Goal: Task Accomplishment & Management: Use online tool/utility

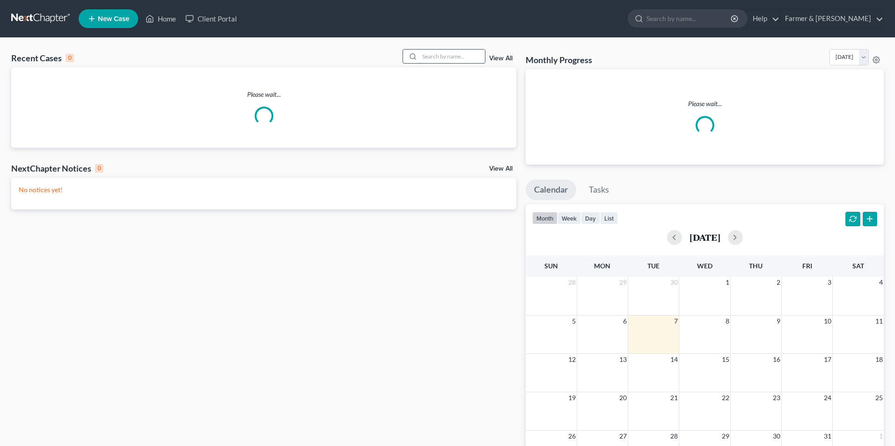
click at [437, 56] on input "search" at bounding box center [452, 57] width 66 height 14
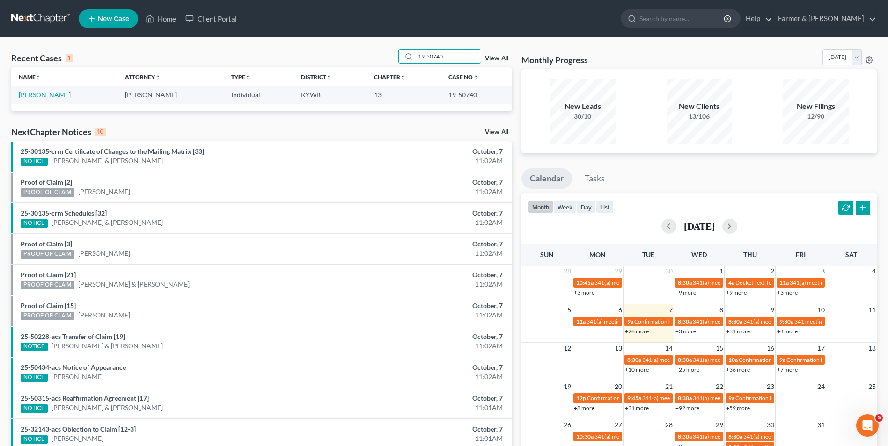
drag, startPoint x: 460, startPoint y: 53, endPoint x: 130, endPoint y: 65, distance: 330.5
click at [189, 63] on div "Recent Cases 1 19-50740 View All" at bounding box center [261, 58] width 501 height 18
type input "19-50740"
click at [51, 97] on link "Deatherage, Betty" at bounding box center [45, 95] width 52 height 8
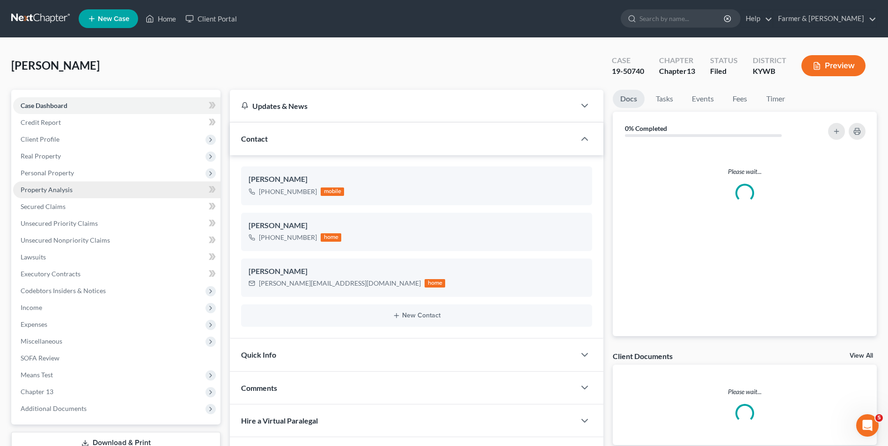
click at [63, 140] on span "Client Profile" at bounding box center [116, 139] width 207 height 17
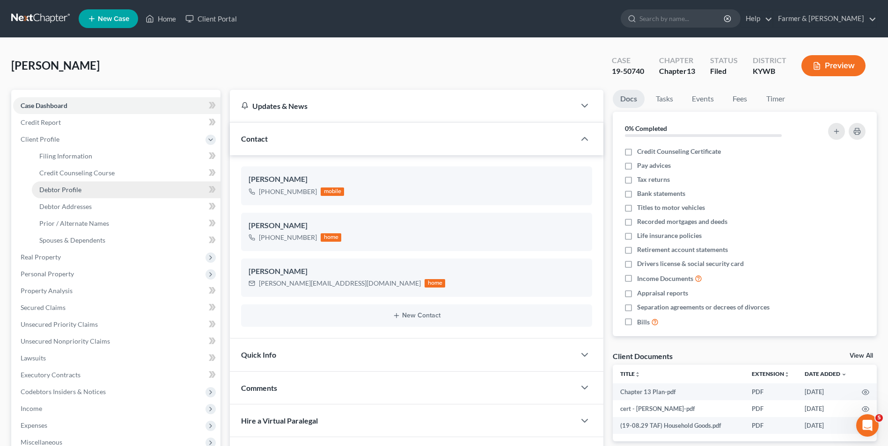
click at [85, 188] on link "Debtor Profile" at bounding box center [126, 190] width 189 height 17
select select "3"
select select "0"
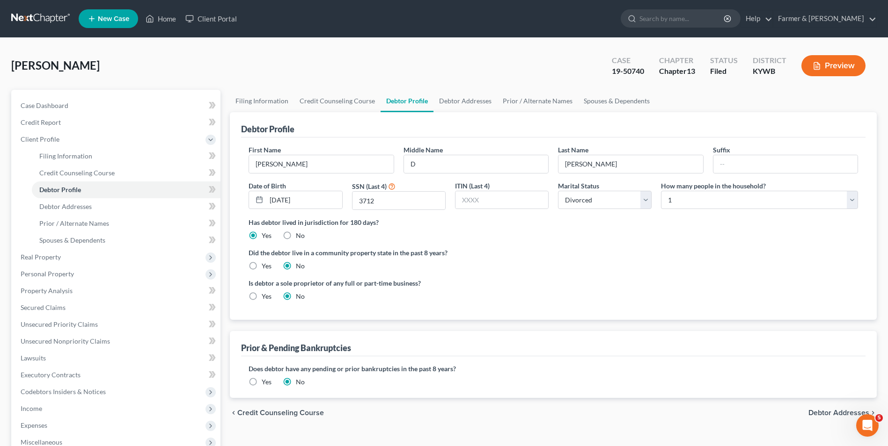
click at [21, 18] on link at bounding box center [41, 18] width 60 height 17
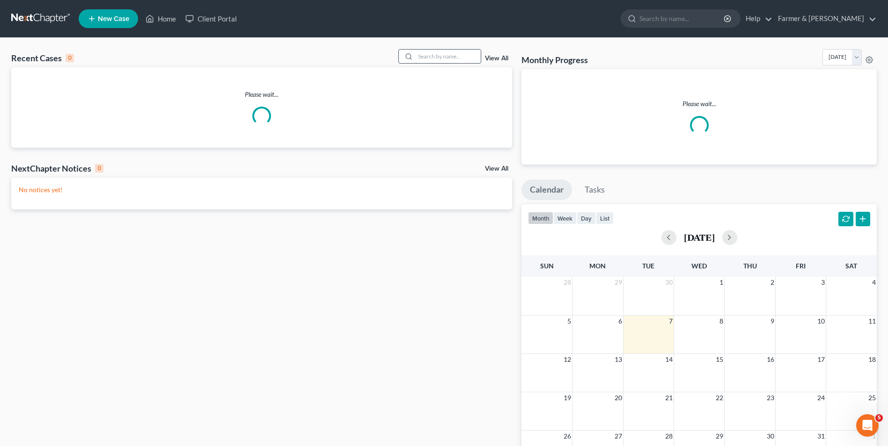
click at [437, 58] on input "search" at bounding box center [448, 57] width 66 height 14
paste input "22-50294"
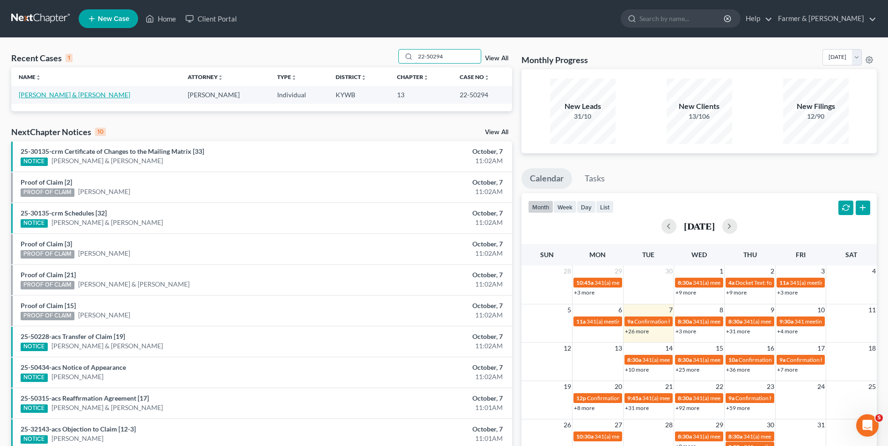
type input "22-50294"
click at [54, 98] on link "[PERSON_NAME] & [PERSON_NAME]" at bounding box center [74, 95] width 111 height 8
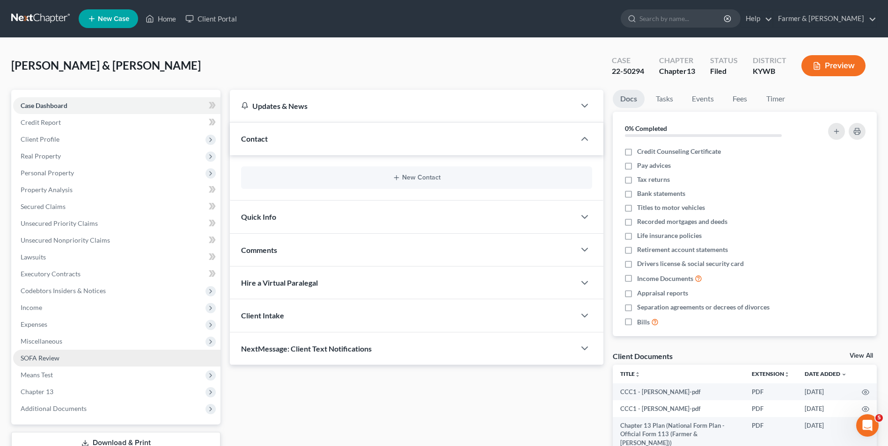
scroll to position [68, 0]
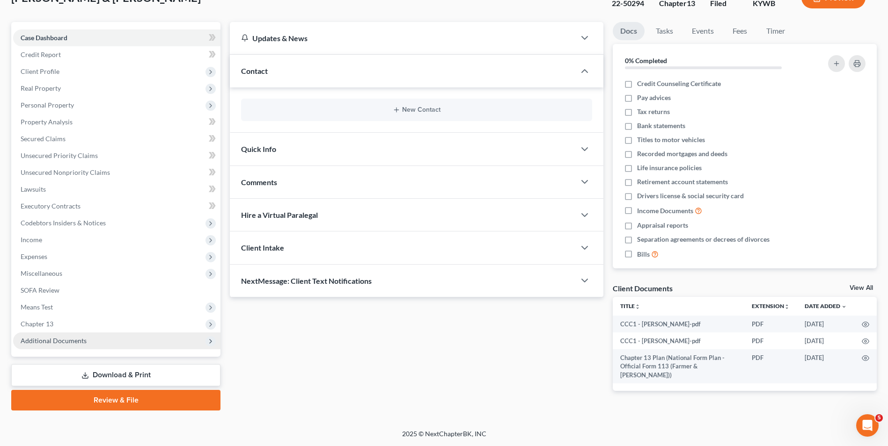
click at [109, 351] on div "Case Dashboard Payments Invoices Payments Payments Credit Report Client Profile…" at bounding box center [115, 189] width 209 height 335
click at [108, 348] on span "Additional Documents" at bounding box center [116, 341] width 207 height 17
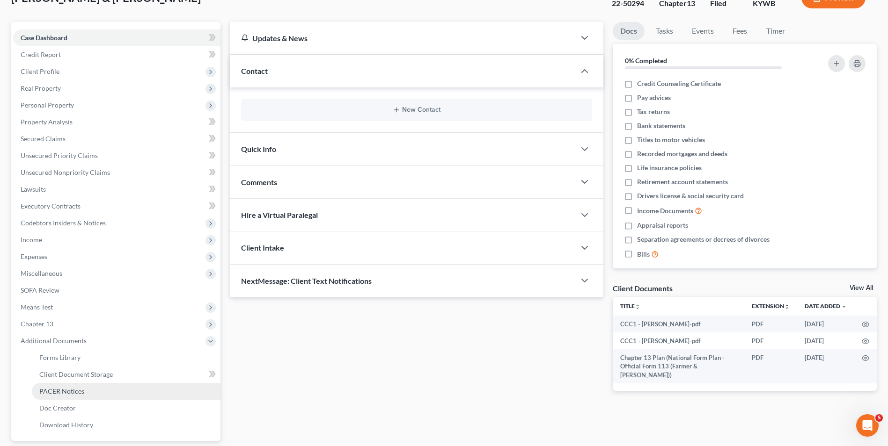
click at [87, 397] on link "PACER Notices" at bounding box center [126, 391] width 189 height 17
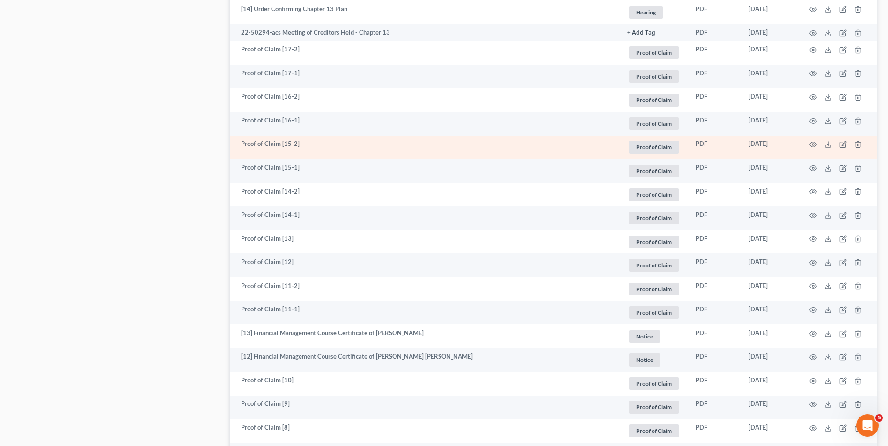
scroll to position [1310, 0]
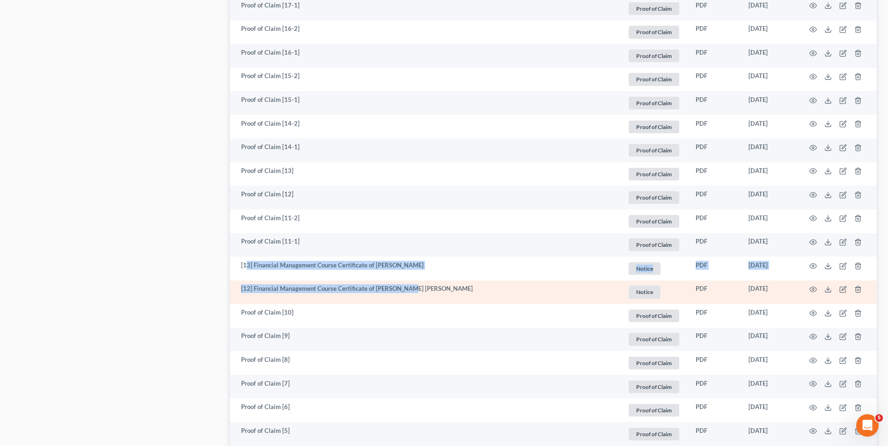
drag, startPoint x: 246, startPoint y: 268, endPoint x: 408, endPoint y: 289, distance: 164.2
click at [408, 289] on td "[12] Financial Management Course Certificate of Randy Joe Gardner" at bounding box center [425, 293] width 390 height 24
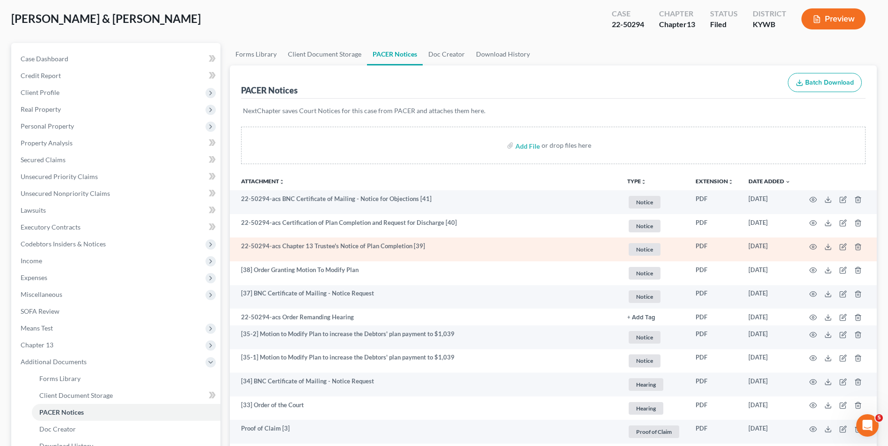
scroll to position [0, 0]
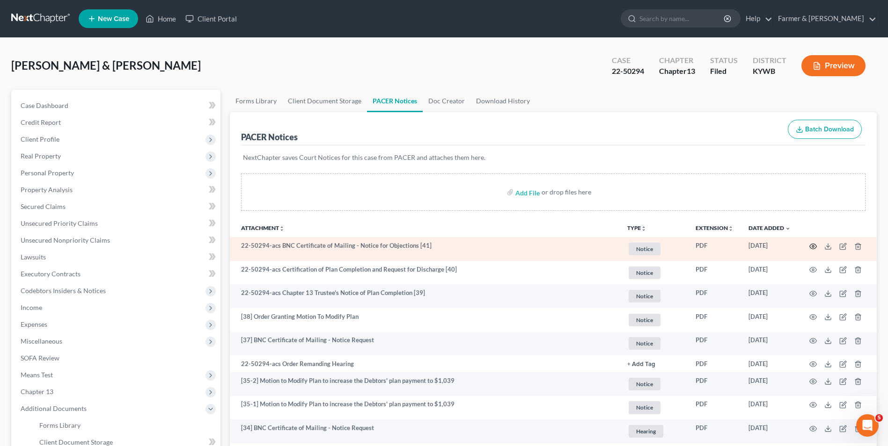
click at [812, 248] on icon "button" at bounding box center [812, 246] width 7 height 7
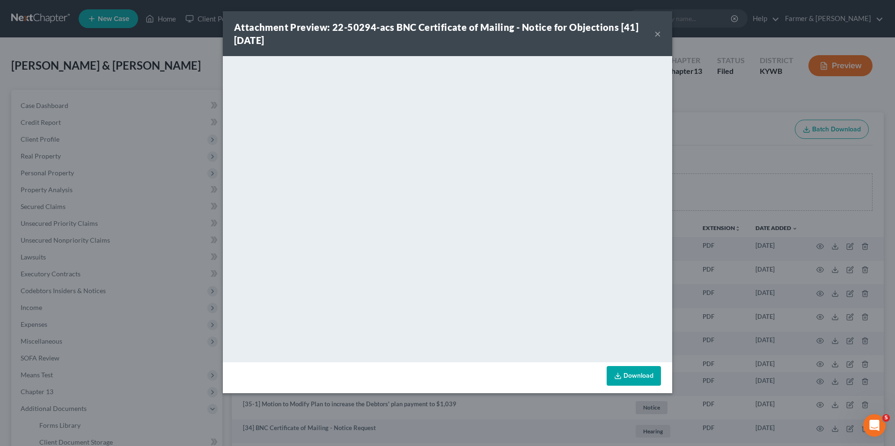
click at [55, 69] on div "Attachment Preview: 22-50294-acs BNC Certificate of Mailing - Notice for Object…" at bounding box center [447, 223] width 895 height 446
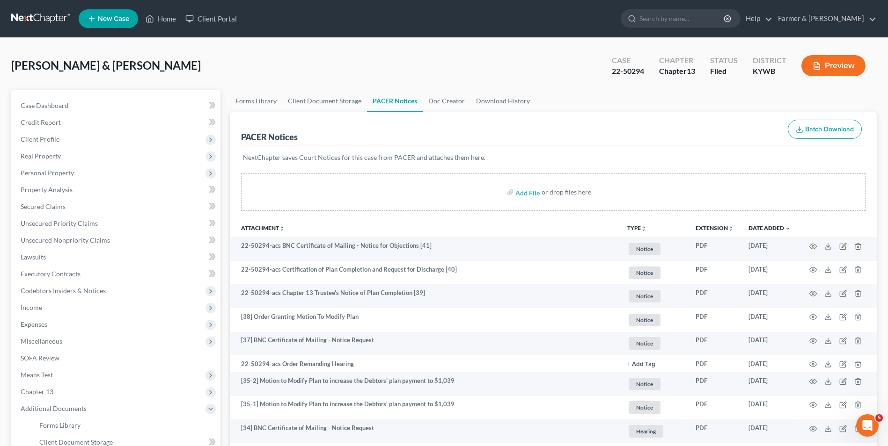
click at [21, 31] on nav "Home New Case Client Portal Farmer & Wright emilio@farmerwright.com My Account …" at bounding box center [444, 18] width 888 height 37
click at [28, 21] on link at bounding box center [41, 18] width 60 height 17
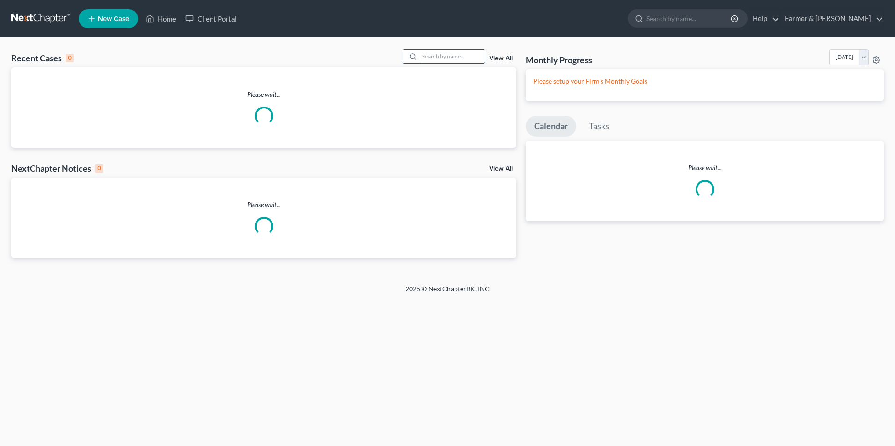
click at [435, 63] on input "search" at bounding box center [452, 57] width 66 height 14
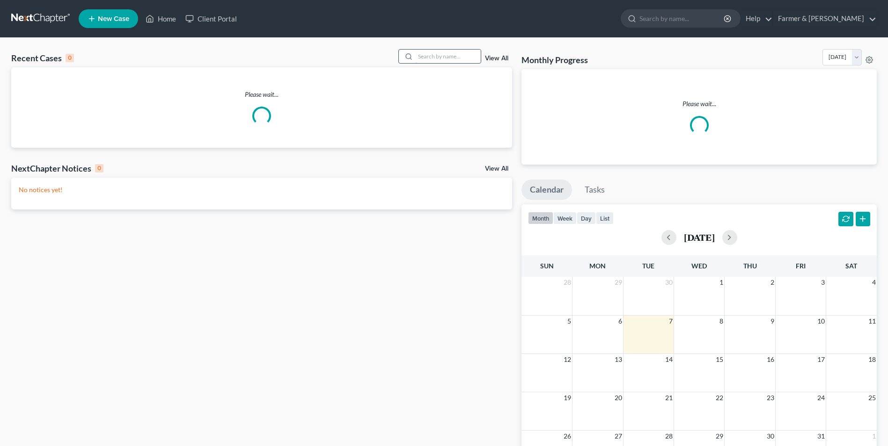
paste input "22-50294"
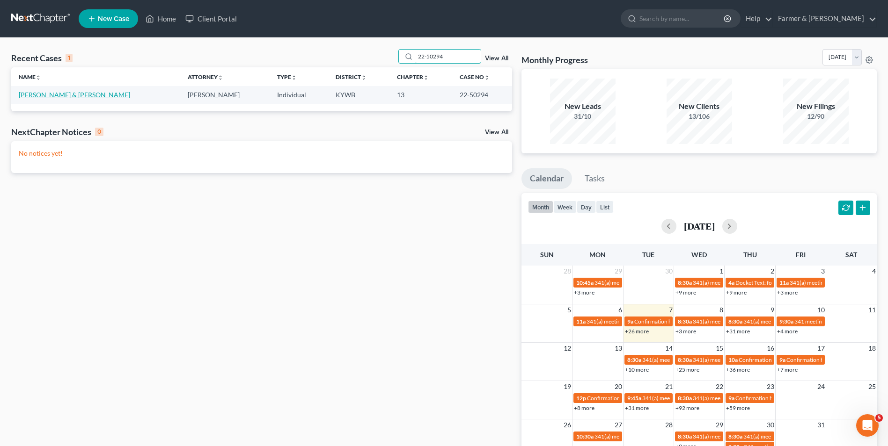
type input "22-50294"
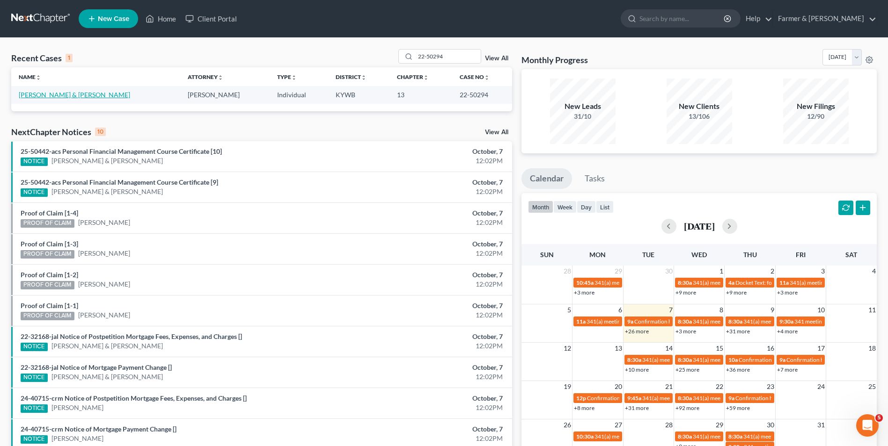
click at [44, 98] on link "[PERSON_NAME] & [PERSON_NAME]" at bounding box center [74, 95] width 111 height 8
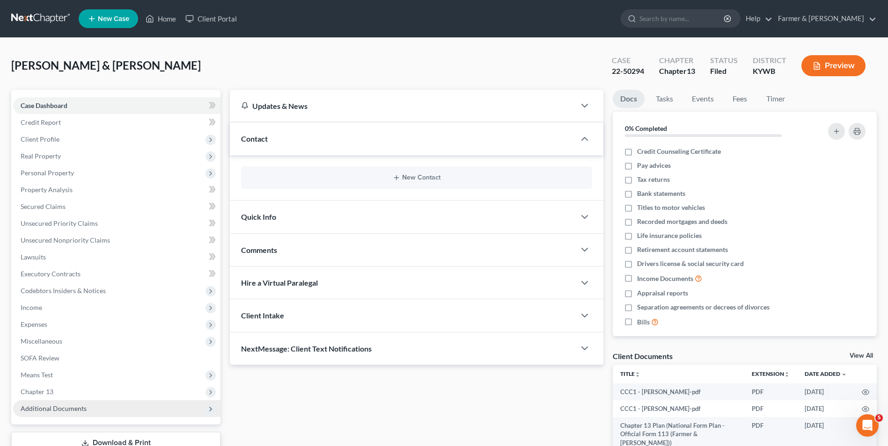
click at [58, 405] on span "Additional Documents" at bounding box center [54, 409] width 66 height 8
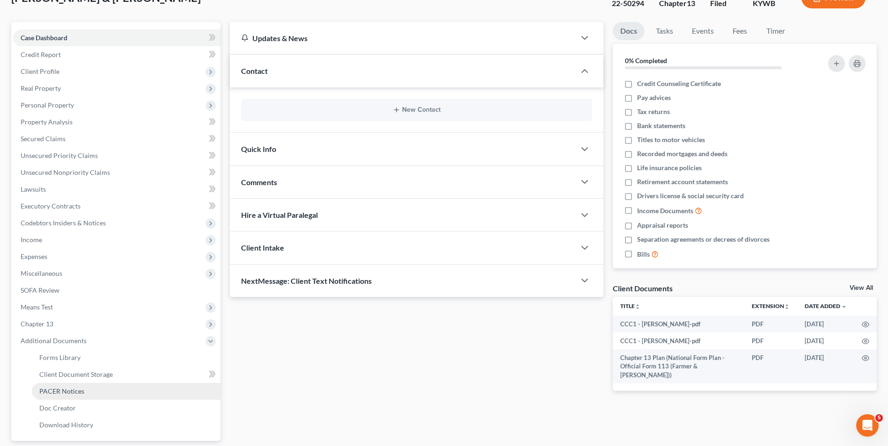
click at [58, 396] on link "PACER Notices" at bounding box center [126, 391] width 189 height 17
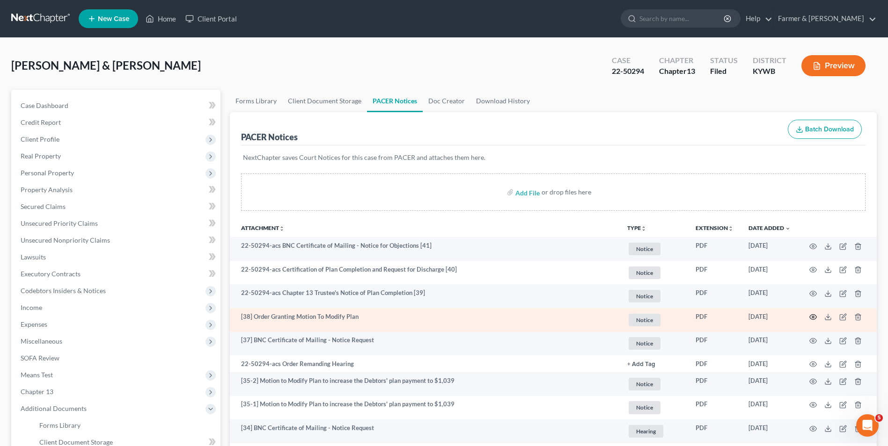
click at [814, 316] on icon "button" at bounding box center [812, 316] width 7 height 7
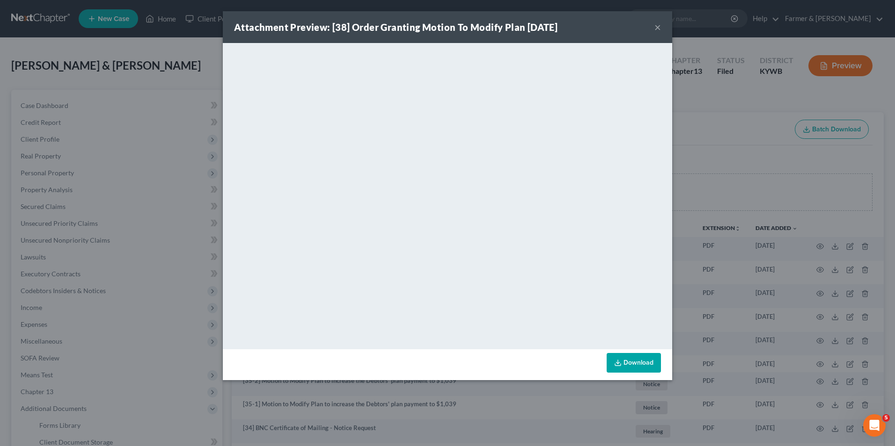
click at [862, 272] on div "Attachment Preview: [38] Order Granting Motion To Modify Plan 08/09/2023 × <obj…" at bounding box center [447, 223] width 895 height 446
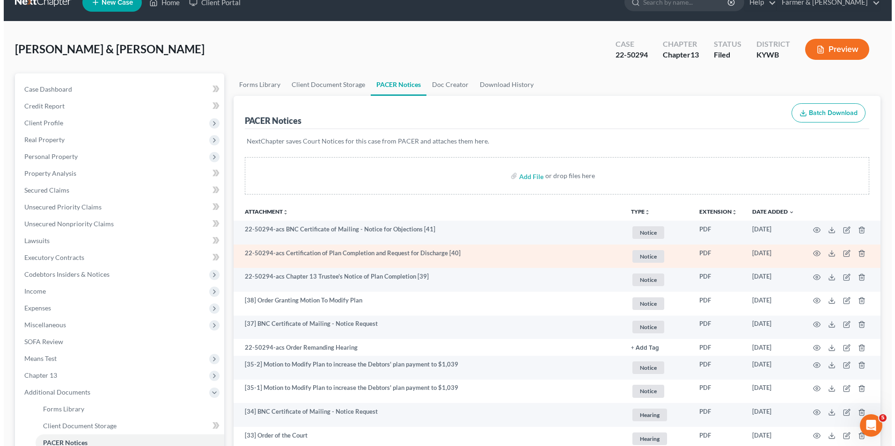
scroll to position [281, 0]
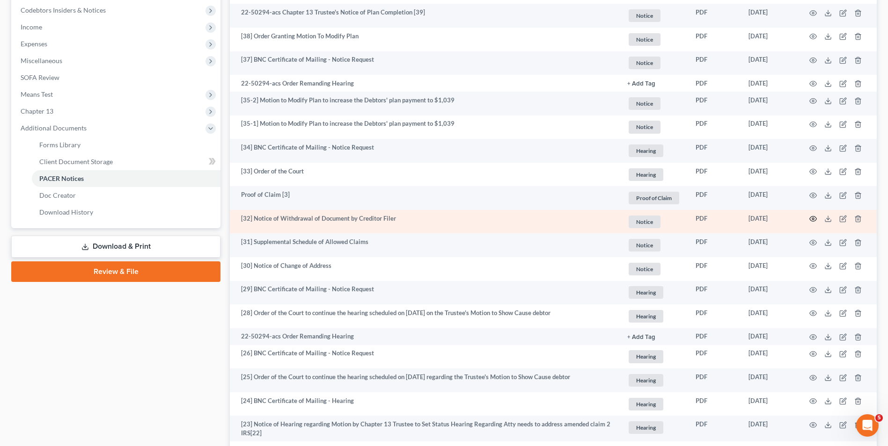
click at [813, 219] on icon "button" at bounding box center [812, 218] width 7 height 7
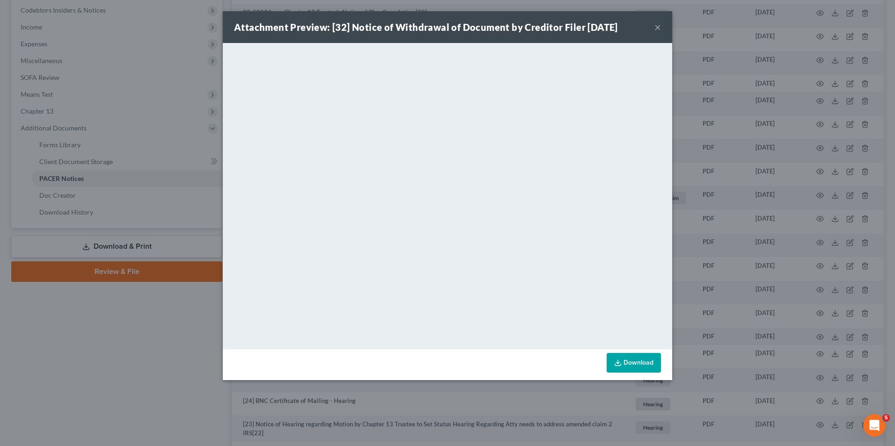
drag, startPoint x: 717, startPoint y: 203, endPoint x: 665, endPoint y: 204, distance: 51.9
click at [717, 203] on div "Attachment Preview: [32] Notice of Withdrawal of Document by Creditor Filer 07/…" at bounding box center [447, 223] width 895 height 446
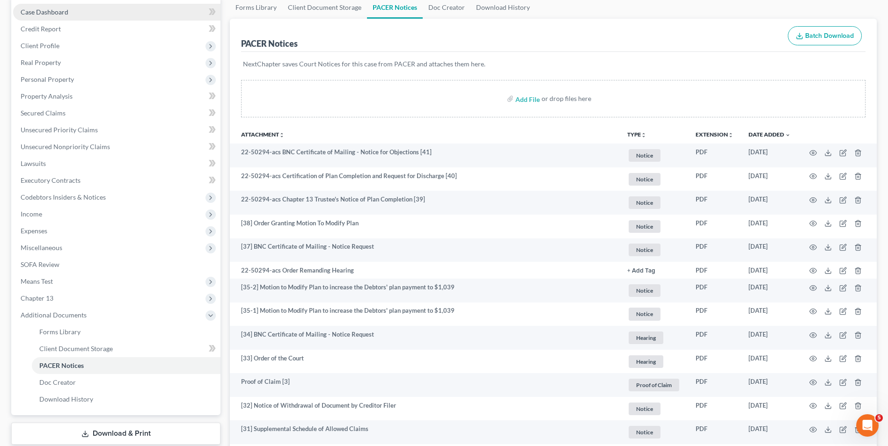
scroll to position [0, 0]
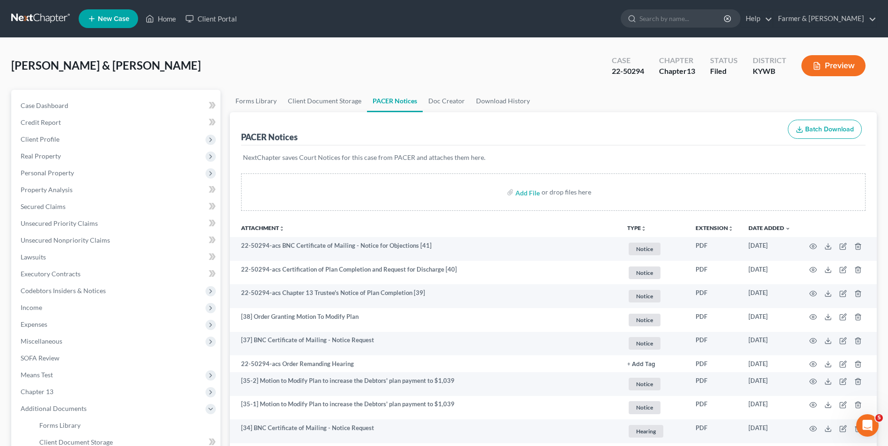
click at [59, 21] on link at bounding box center [41, 18] width 60 height 17
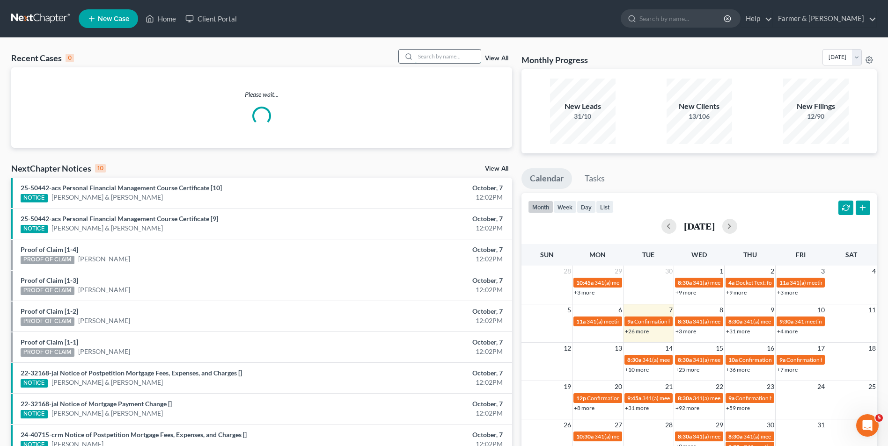
drag, startPoint x: 437, startPoint y: 51, endPoint x: 435, endPoint y: 57, distance: 6.8
click at [437, 51] on input "search" at bounding box center [448, 57] width 66 height 14
paste input "19-50740"
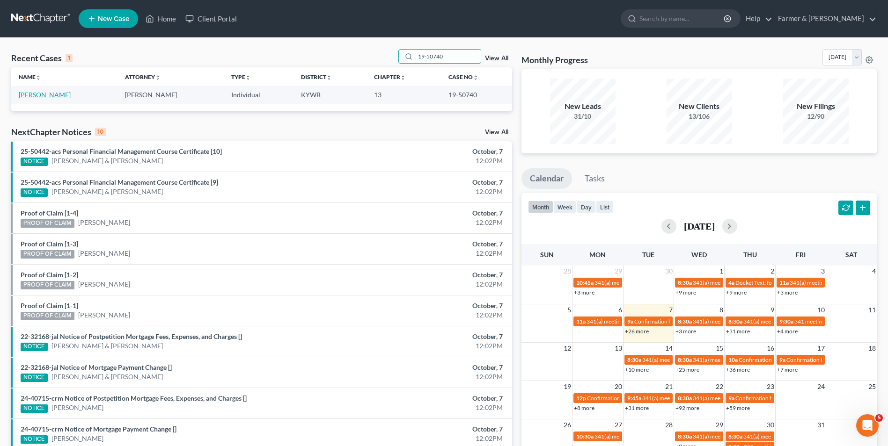
type input "19-50740"
drag, startPoint x: 52, startPoint y: 97, endPoint x: 49, endPoint y: 93, distance: 5.6
click at [52, 97] on link "Deatherage, Betty" at bounding box center [45, 95] width 52 height 8
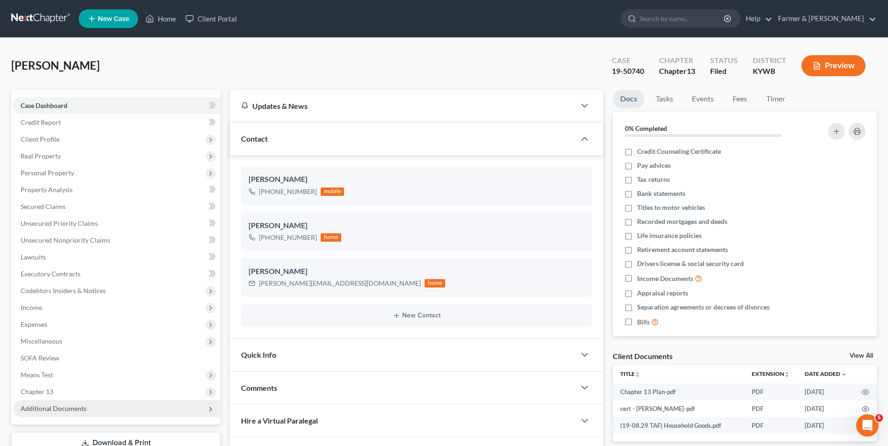
scroll to position [93, 0]
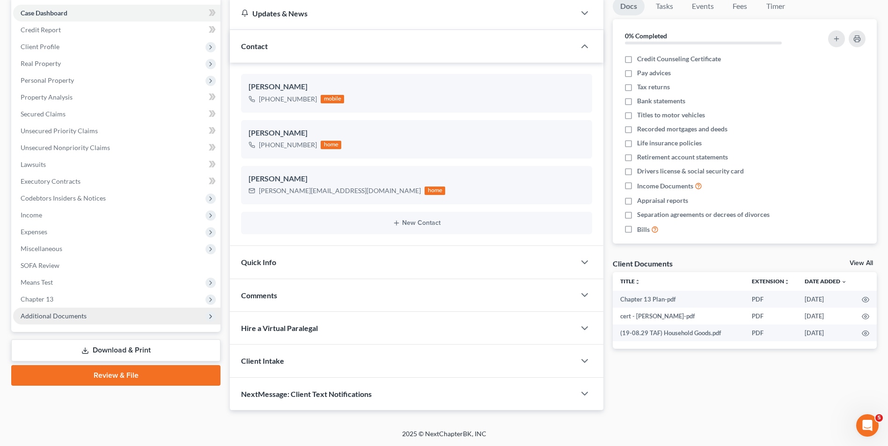
click at [104, 311] on span "Additional Documents" at bounding box center [116, 316] width 207 height 17
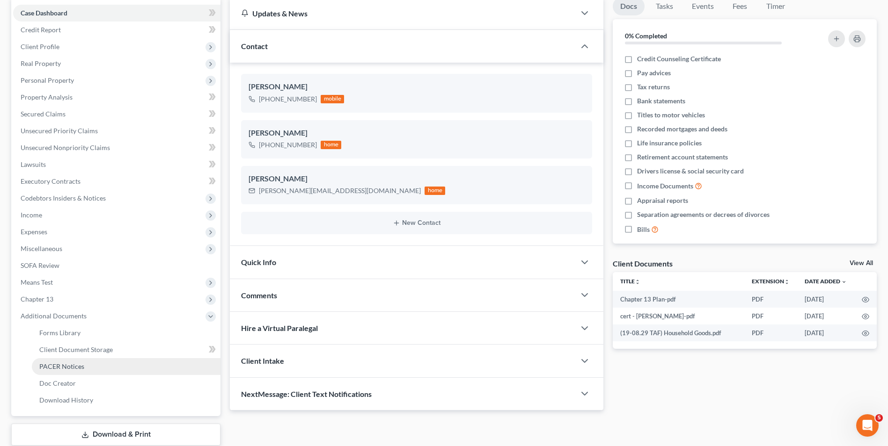
click at [75, 366] on span "PACER Notices" at bounding box center [61, 367] width 45 height 8
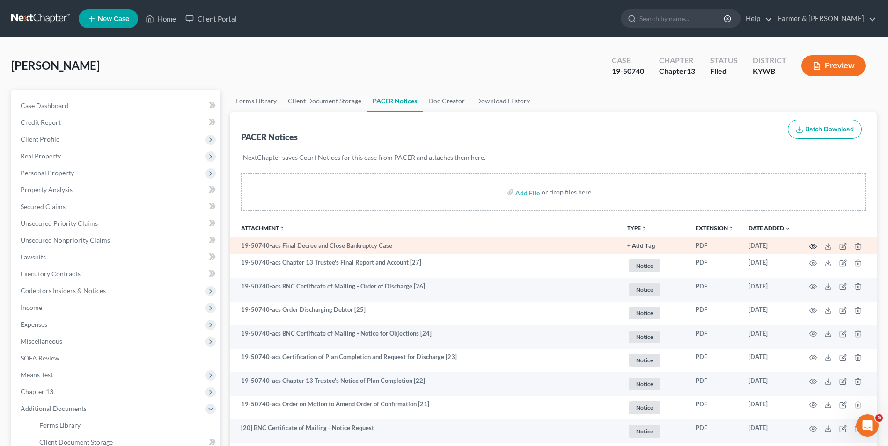
click at [815, 248] on icon "button" at bounding box center [812, 246] width 7 height 7
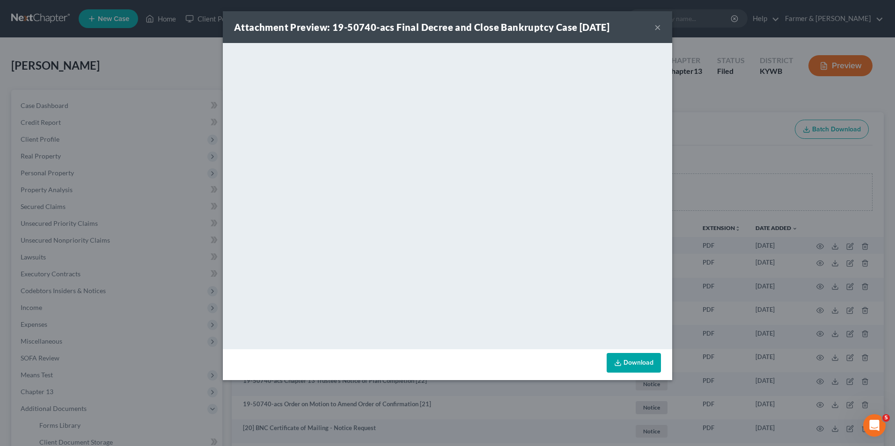
click at [767, 163] on div "Attachment Preview: 19-50740-acs Final Decree and Close Bankruptcy Case 03/07/2…" at bounding box center [447, 223] width 895 height 446
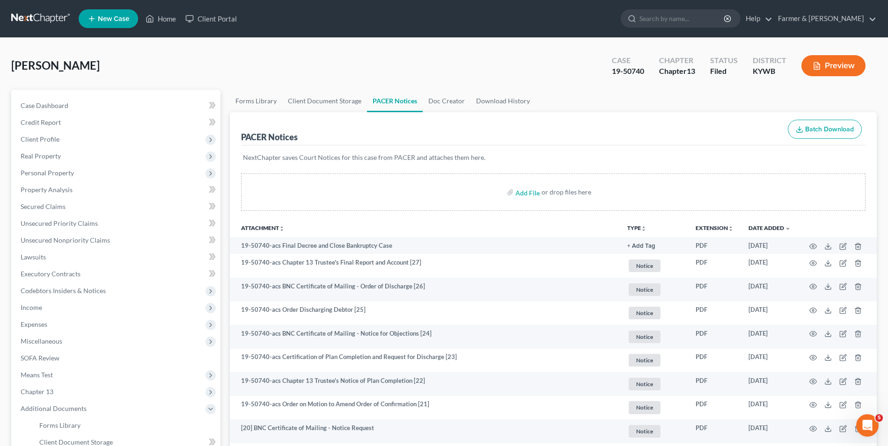
click at [43, 10] on link at bounding box center [41, 18] width 60 height 17
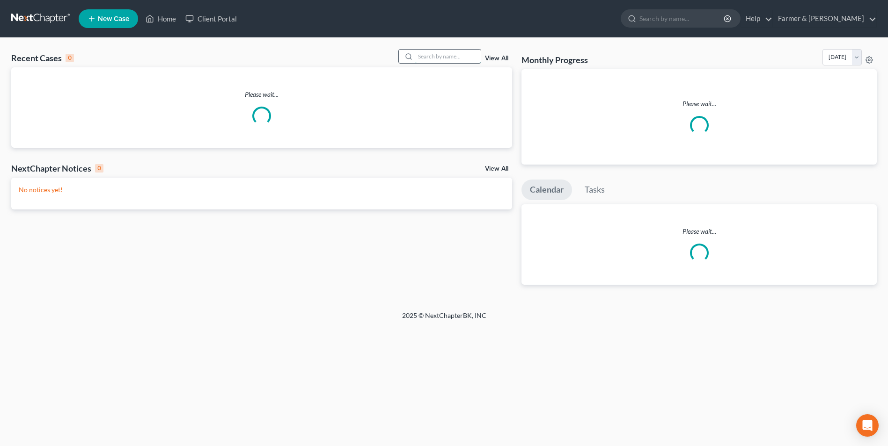
click at [448, 63] on input "search" at bounding box center [448, 57] width 66 height 14
paste input "25-50156"
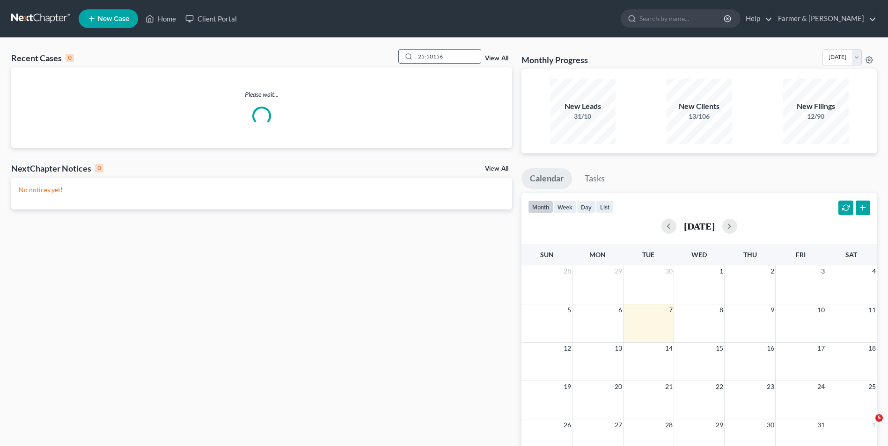
click at [445, 61] on input "25-50156" at bounding box center [448, 57] width 66 height 14
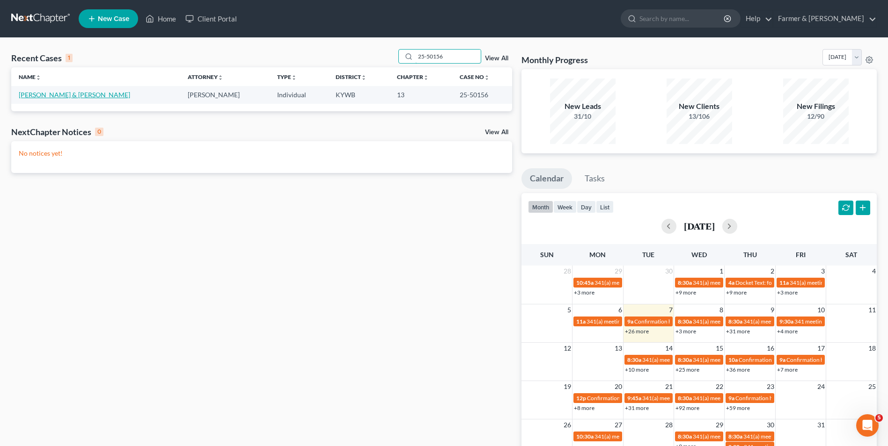
type input "25-50156"
click at [44, 97] on link "[PERSON_NAME] & [PERSON_NAME]" at bounding box center [74, 95] width 111 height 8
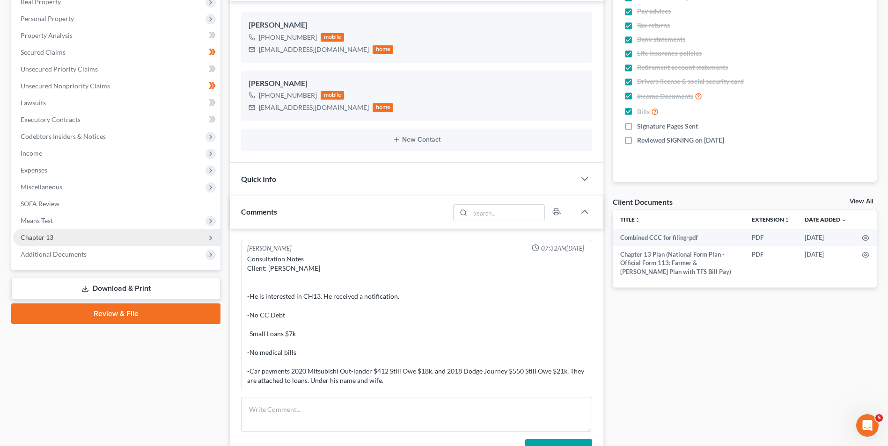
click at [131, 233] on div "Case Dashboard Payments Invoices Payments Payments Credit Report Client Profile…" at bounding box center [115, 102] width 209 height 335
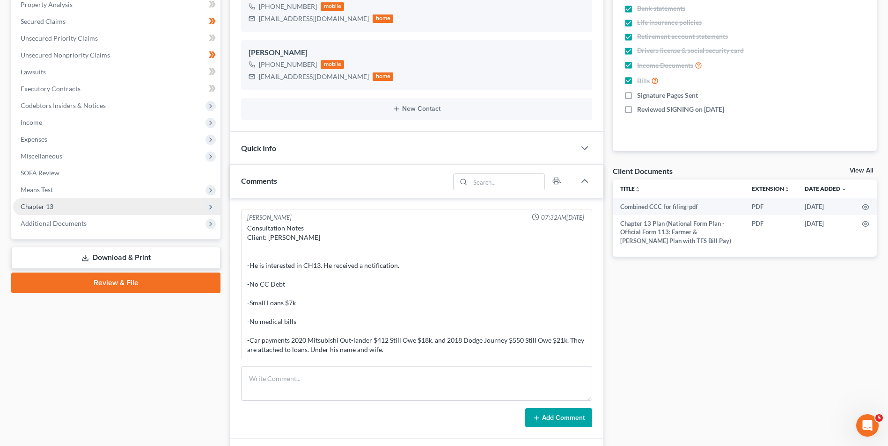
click at [127, 211] on span "Chapter 13" at bounding box center [116, 206] width 207 height 17
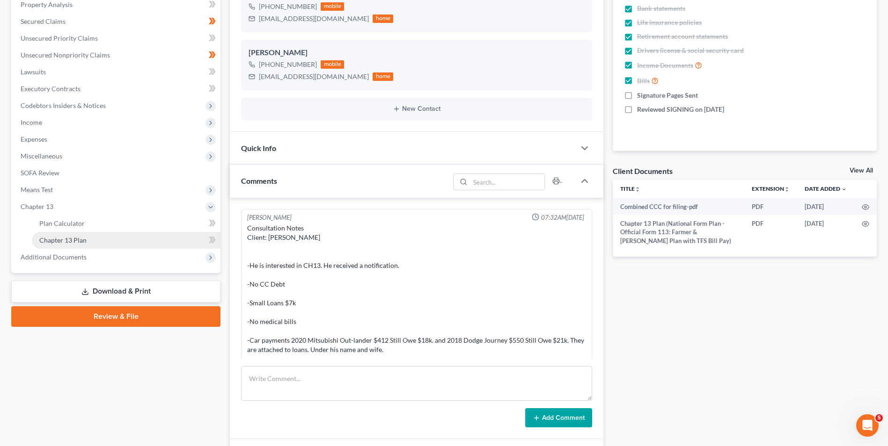
scroll to position [388, 0]
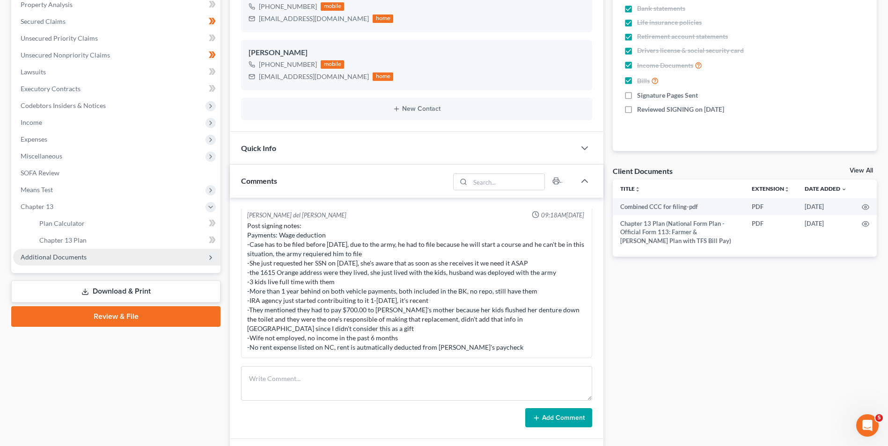
click at [108, 259] on span "Additional Documents" at bounding box center [116, 257] width 207 height 17
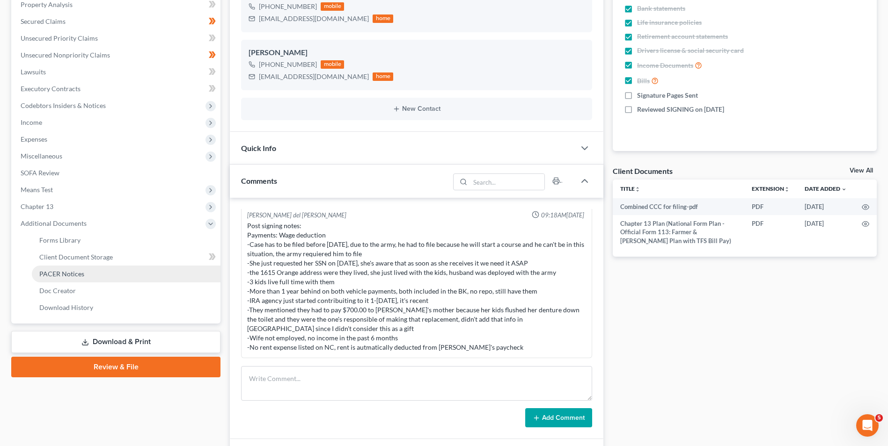
click at [84, 278] on link "PACER Notices" at bounding box center [126, 274] width 189 height 17
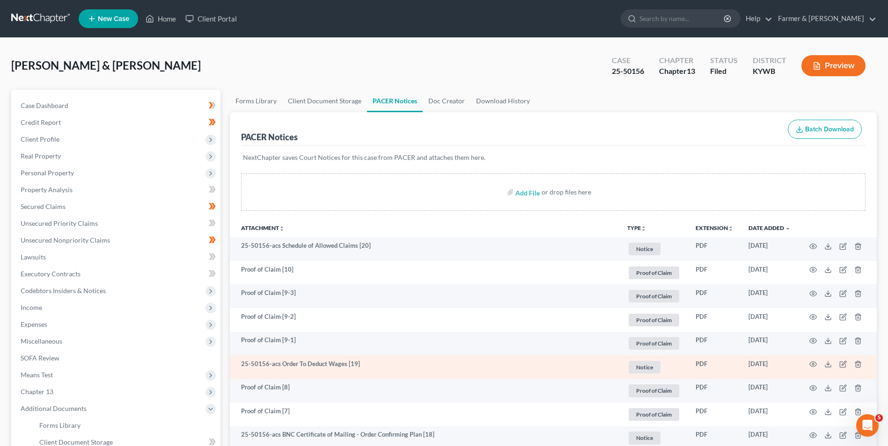
click at [816, 370] on td at bounding box center [837, 368] width 79 height 24
click at [814, 366] on icon "button" at bounding box center [812, 364] width 7 height 7
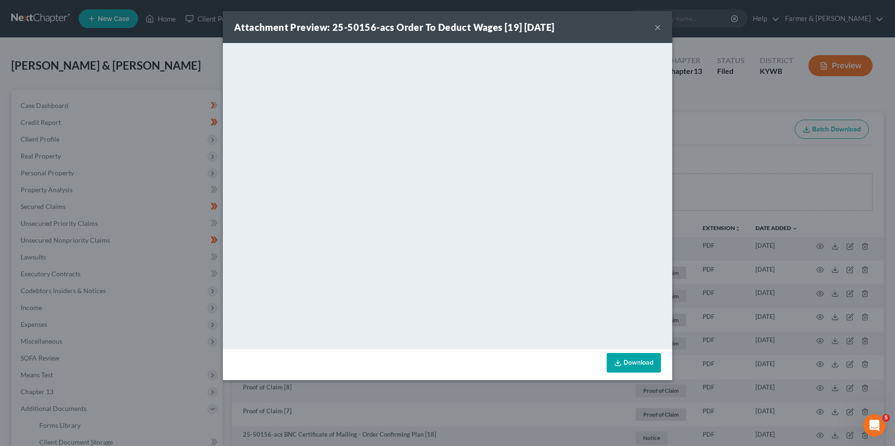
click at [791, 94] on div "Attachment Preview: 25-50156-acs Order To Deduct Wages [19] [DATE] × <object ng…" at bounding box center [447, 223] width 895 height 446
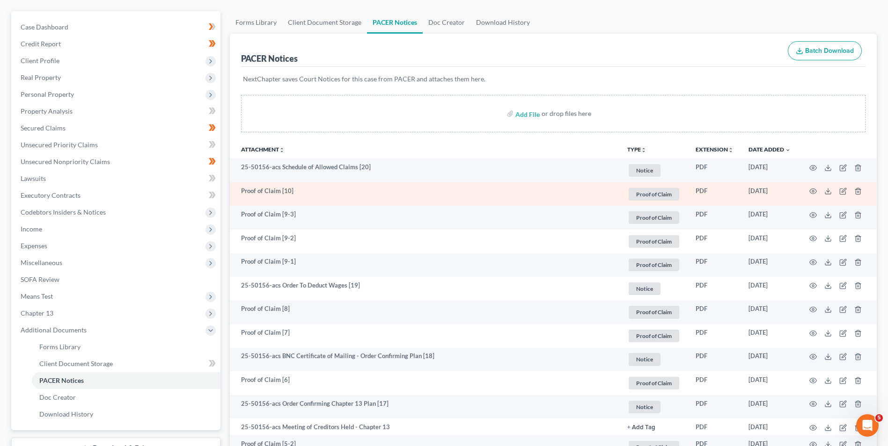
scroll to position [187, 0]
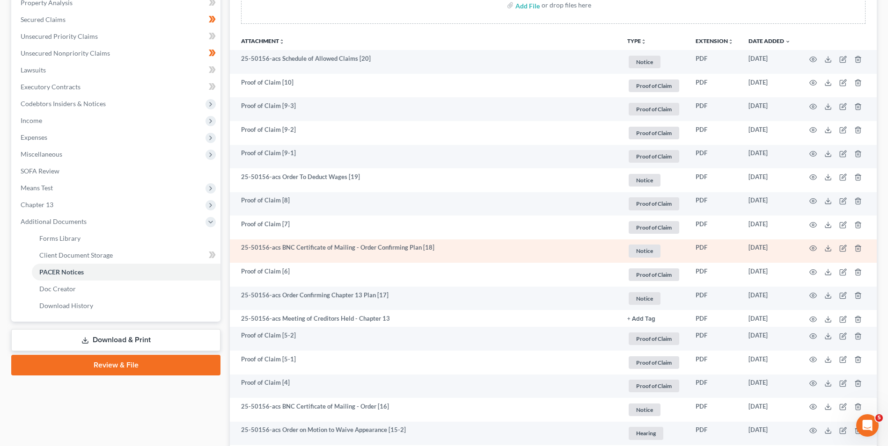
click at [817, 251] on td at bounding box center [837, 252] width 79 height 24
click at [815, 249] on icon "button" at bounding box center [812, 248] width 7 height 7
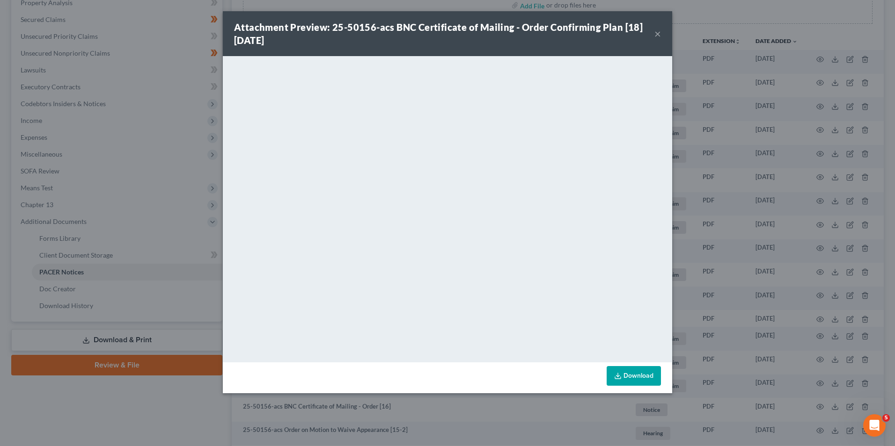
drag, startPoint x: 736, startPoint y: 226, endPoint x: 725, endPoint y: 224, distance: 10.9
click at [736, 226] on div "Attachment Preview: 25-50156-acs BNC Certificate of Mailing - Order Confirming …" at bounding box center [447, 223] width 895 height 446
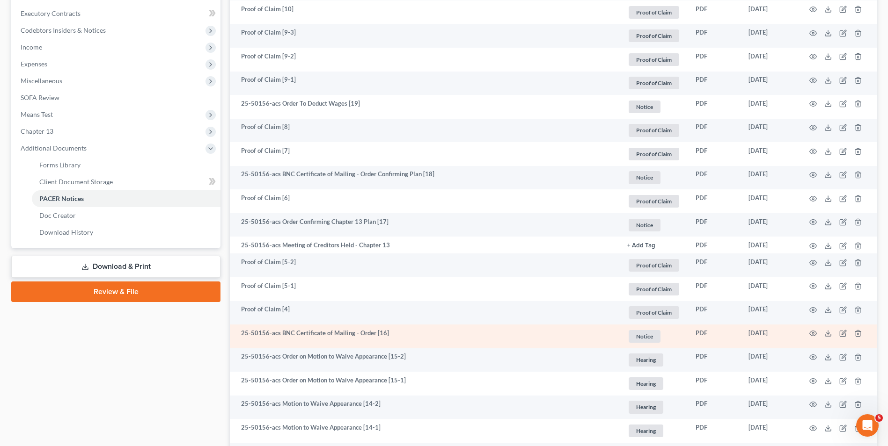
scroll to position [328, 0]
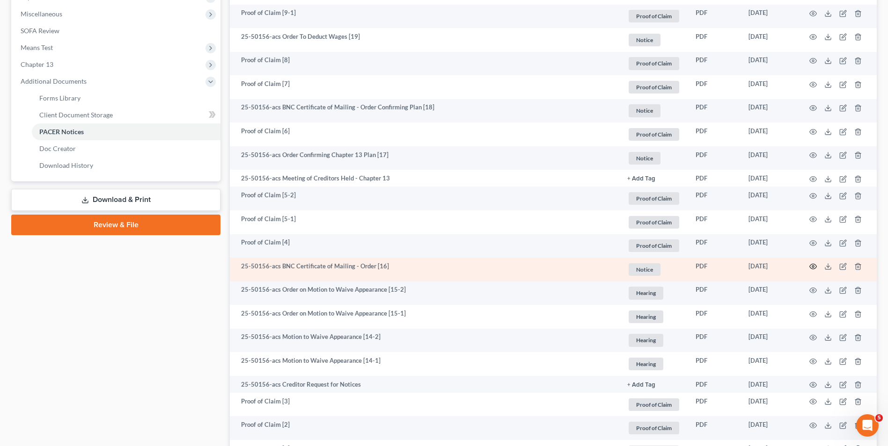
drag, startPoint x: 821, startPoint y: 265, endPoint x: 815, endPoint y: 266, distance: 6.2
click at [818, 264] on td at bounding box center [837, 270] width 79 height 24
click at [815, 266] on icon "button" at bounding box center [812, 266] width 7 height 7
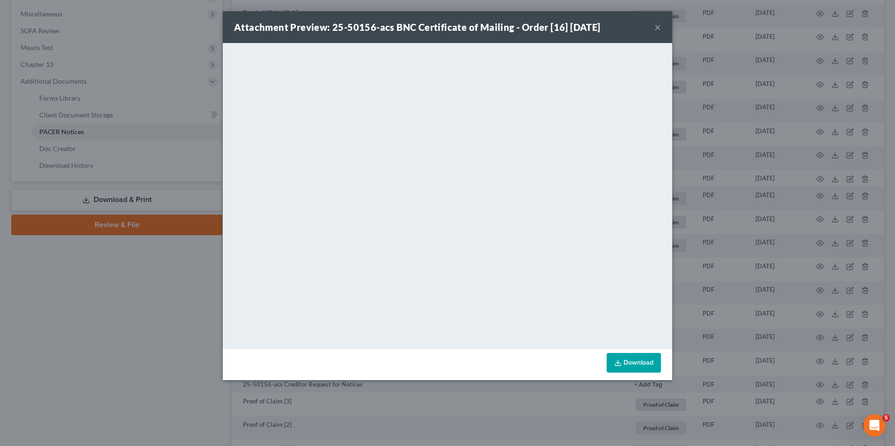
drag, startPoint x: 749, startPoint y: 145, endPoint x: 751, endPoint y: 175, distance: 30.0
click at [749, 145] on div "Attachment Preview: 25-50156-acs BNC Certificate of Mailing - Order [16] [DATE]…" at bounding box center [447, 223] width 895 height 446
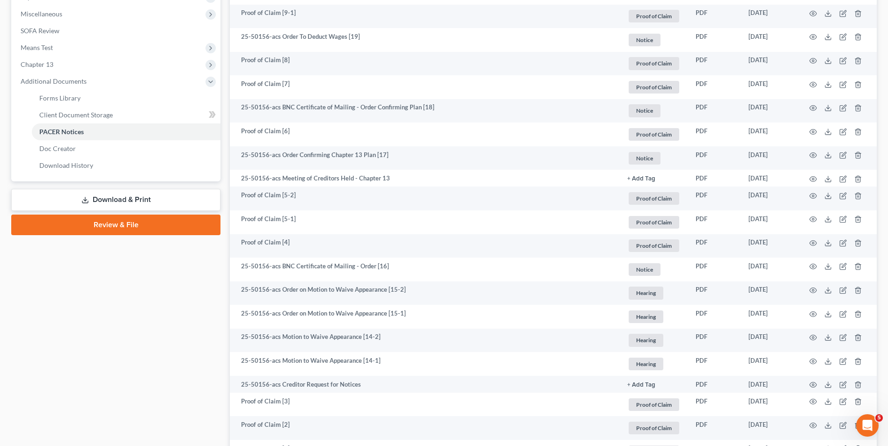
scroll to position [0, 0]
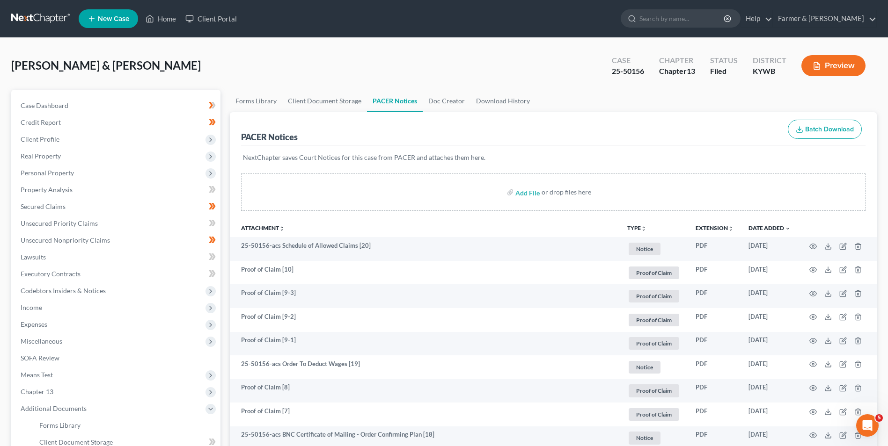
drag, startPoint x: 692, startPoint y: 300, endPoint x: 593, endPoint y: 28, distance: 290.4
drag, startPoint x: 628, startPoint y: 84, endPoint x: 650, endPoint y: 84, distance: 22.0
click at [650, 84] on div "[PERSON_NAME] & [PERSON_NAME] Upgraded Case 25-50156 Chapter Chapter 13 Status …" at bounding box center [443, 69] width 865 height 41
copy div "25-50156"
drag, startPoint x: 73, startPoint y: 141, endPoint x: 74, endPoint y: 153, distance: 12.7
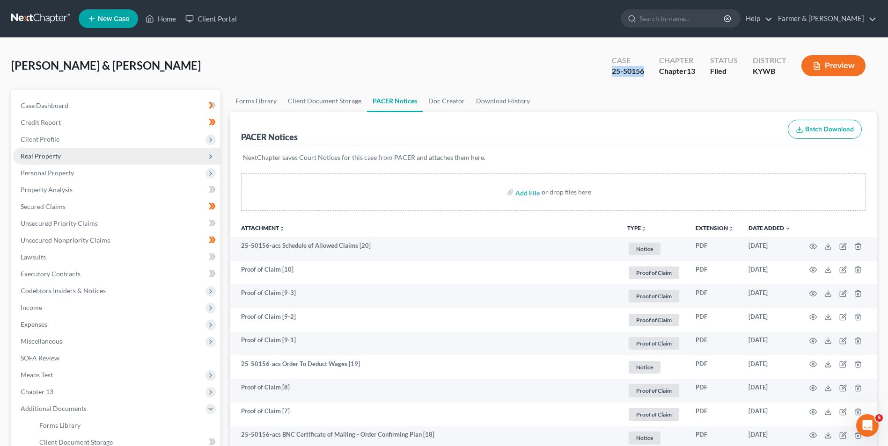
click at [73, 140] on span "Client Profile" at bounding box center [116, 139] width 207 height 17
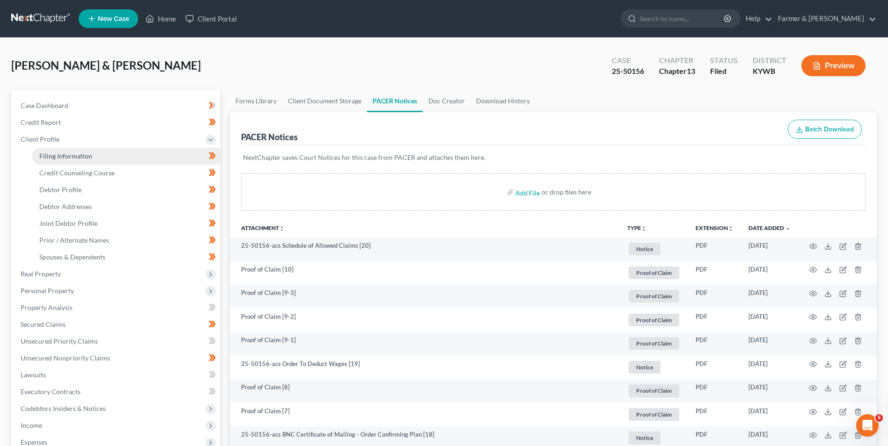
click at [74, 153] on span "Filing Information" at bounding box center [65, 156] width 53 height 8
select select "1"
select select "3"
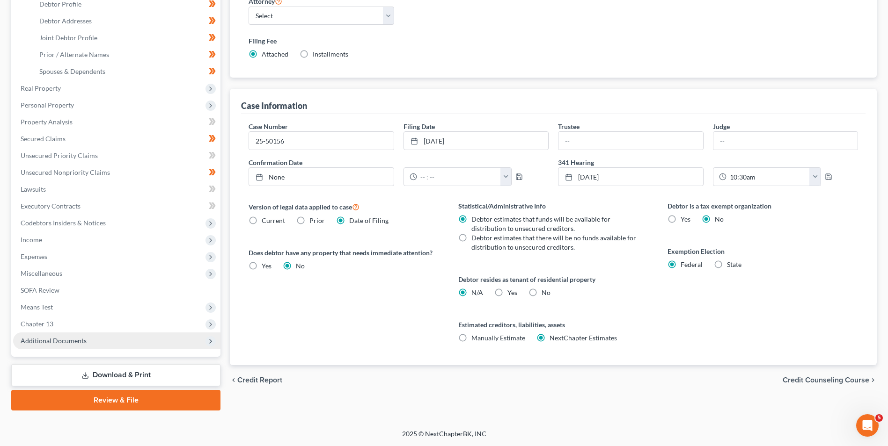
click at [57, 339] on span "Additional Documents" at bounding box center [54, 341] width 66 height 8
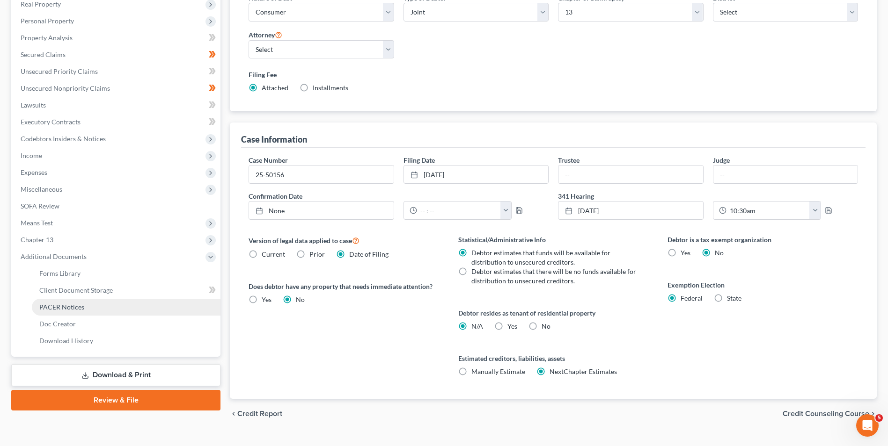
click at [67, 304] on span "PACER Notices" at bounding box center [61, 307] width 45 height 8
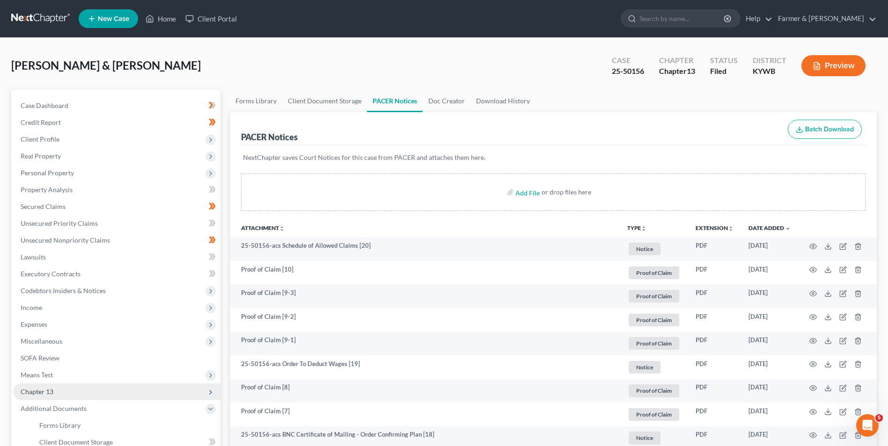
click at [48, 395] on span "Chapter 13" at bounding box center [37, 392] width 33 height 8
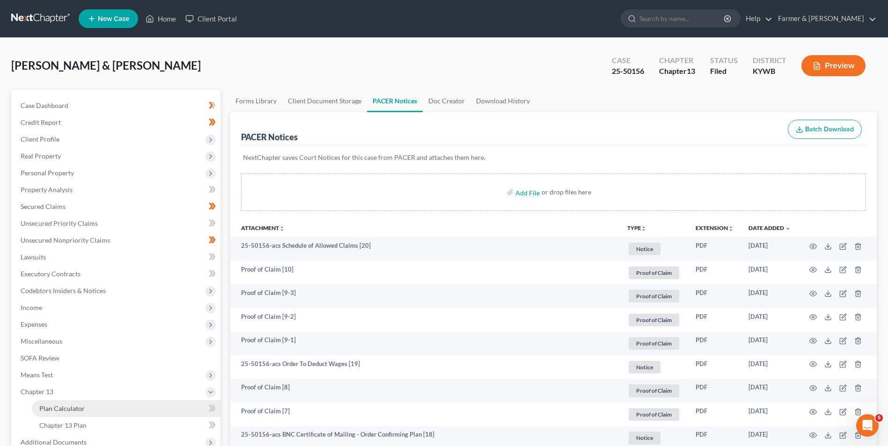
click at [52, 408] on span "Plan Calculator" at bounding box center [61, 409] width 45 height 8
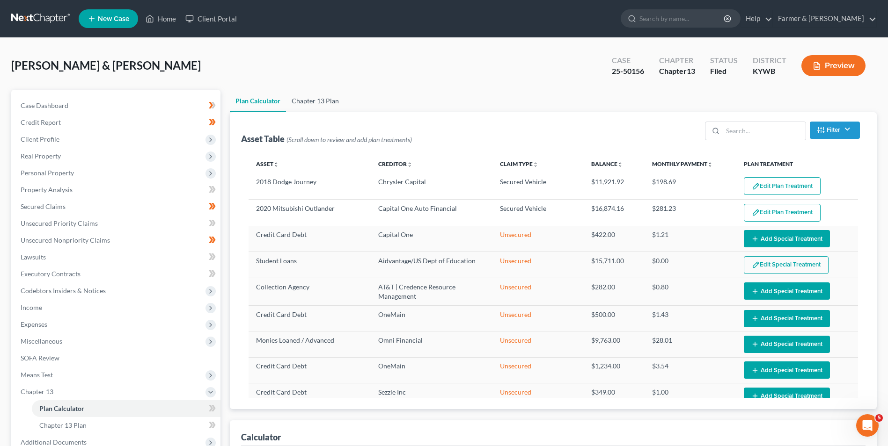
click at [298, 97] on link "Chapter 13 Plan" at bounding box center [315, 101] width 58 height 22
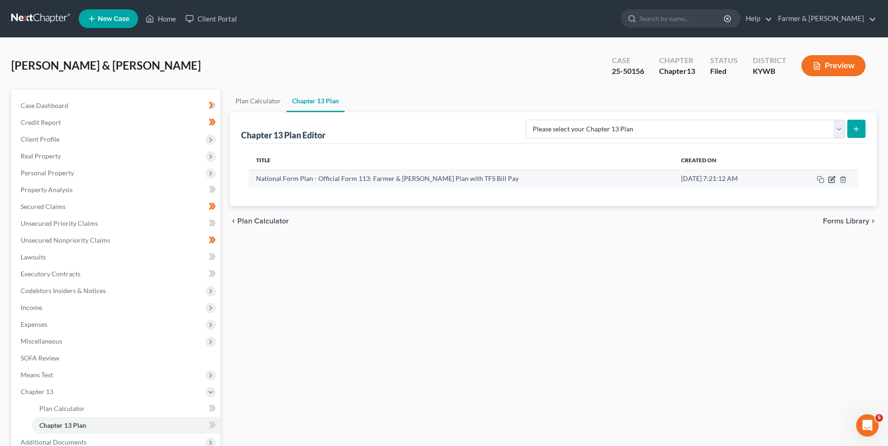
click at [832, 178] on icon "button" at bounding box center [832, 178] width 4 height 4
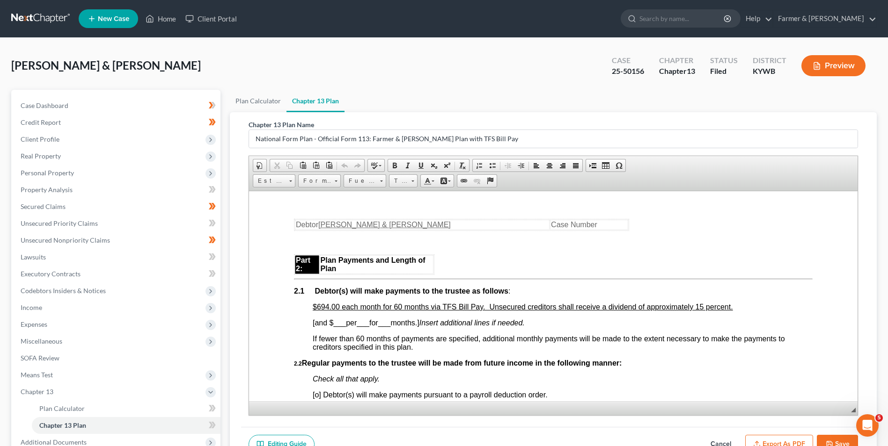
scroll to position [515, 0]
